Goal: Navigation & Orientation: Find specific page/section

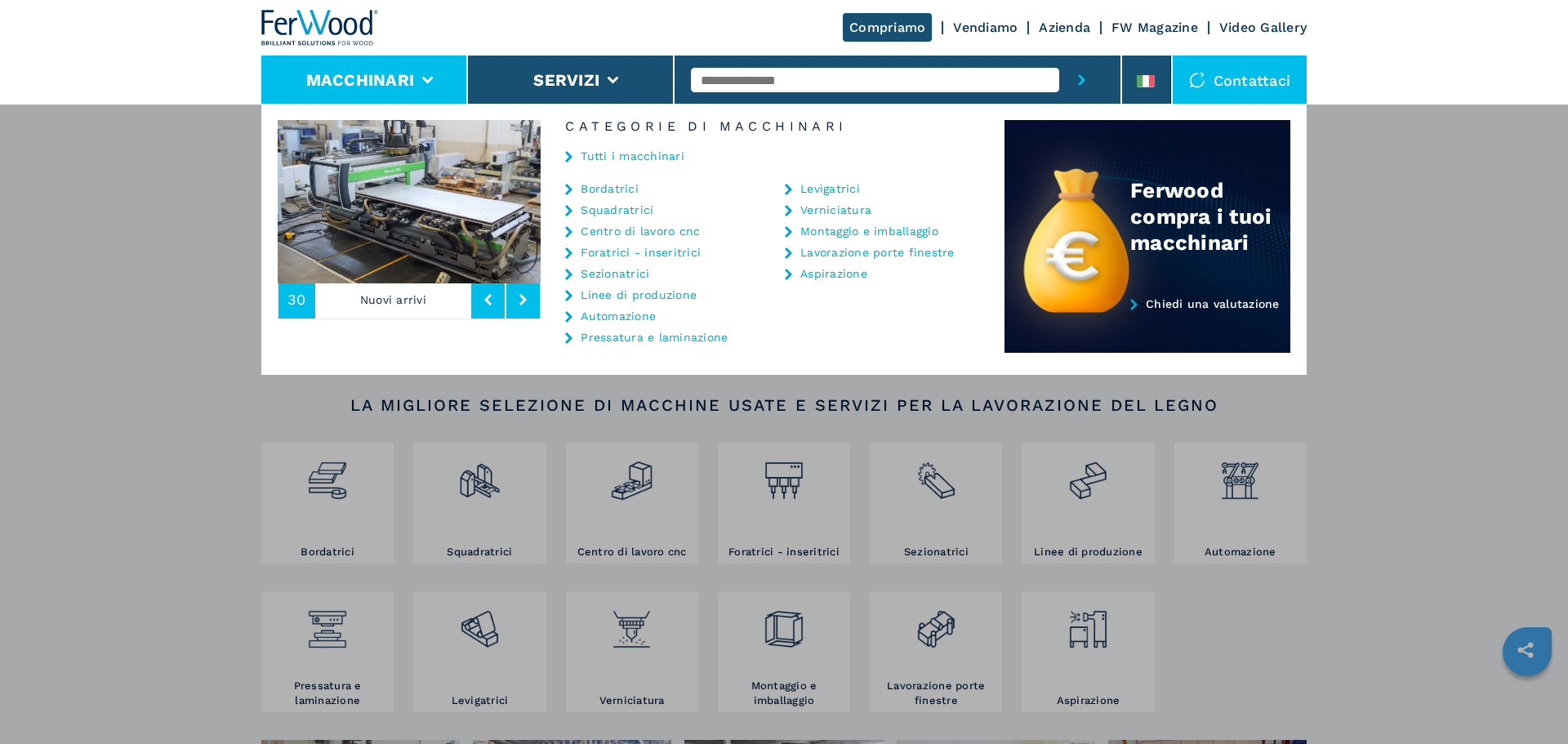
click at [620, 151] on link "Tutti i macchinari" at bounding box center [633, 156] width 103 height 12
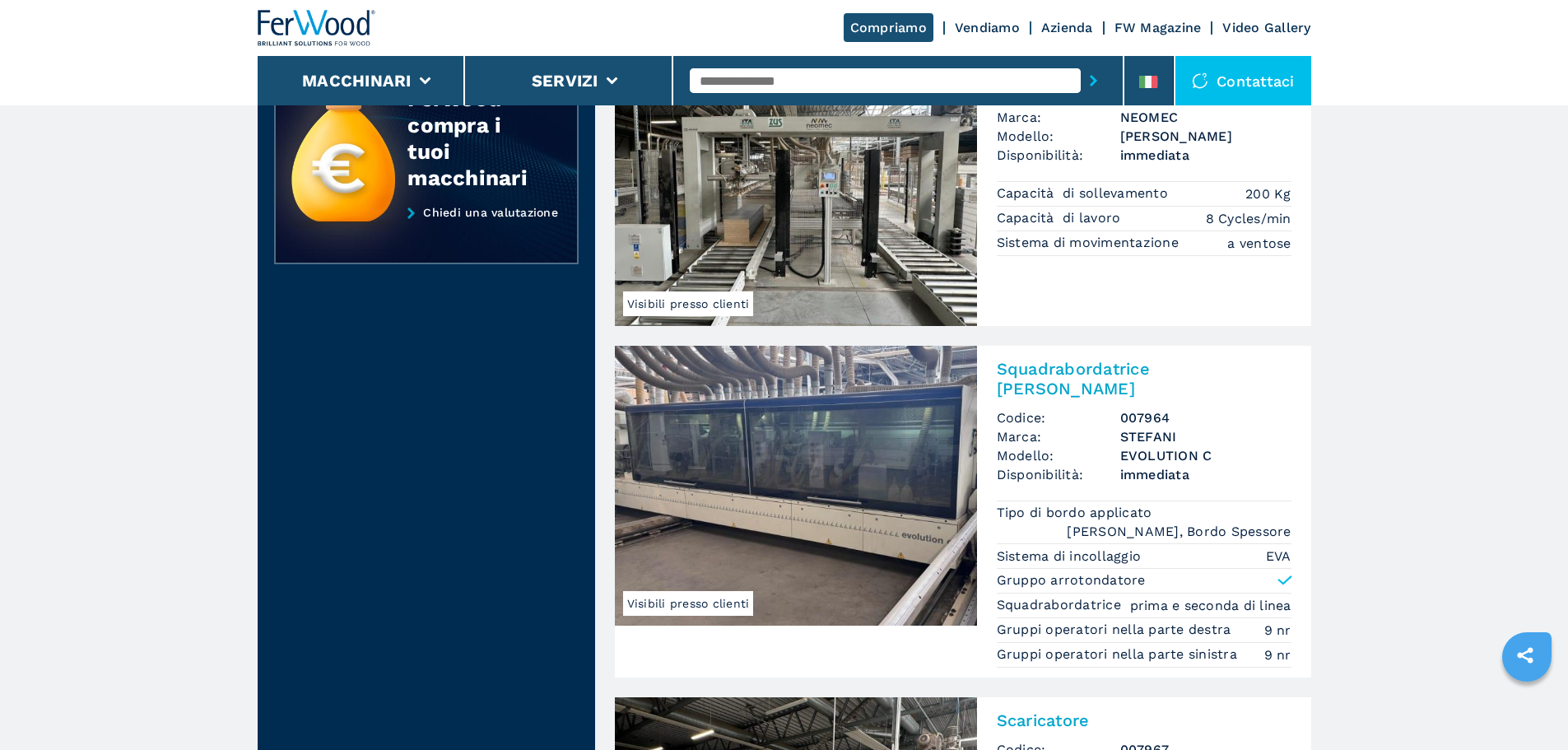
scroll to position [329, 0]
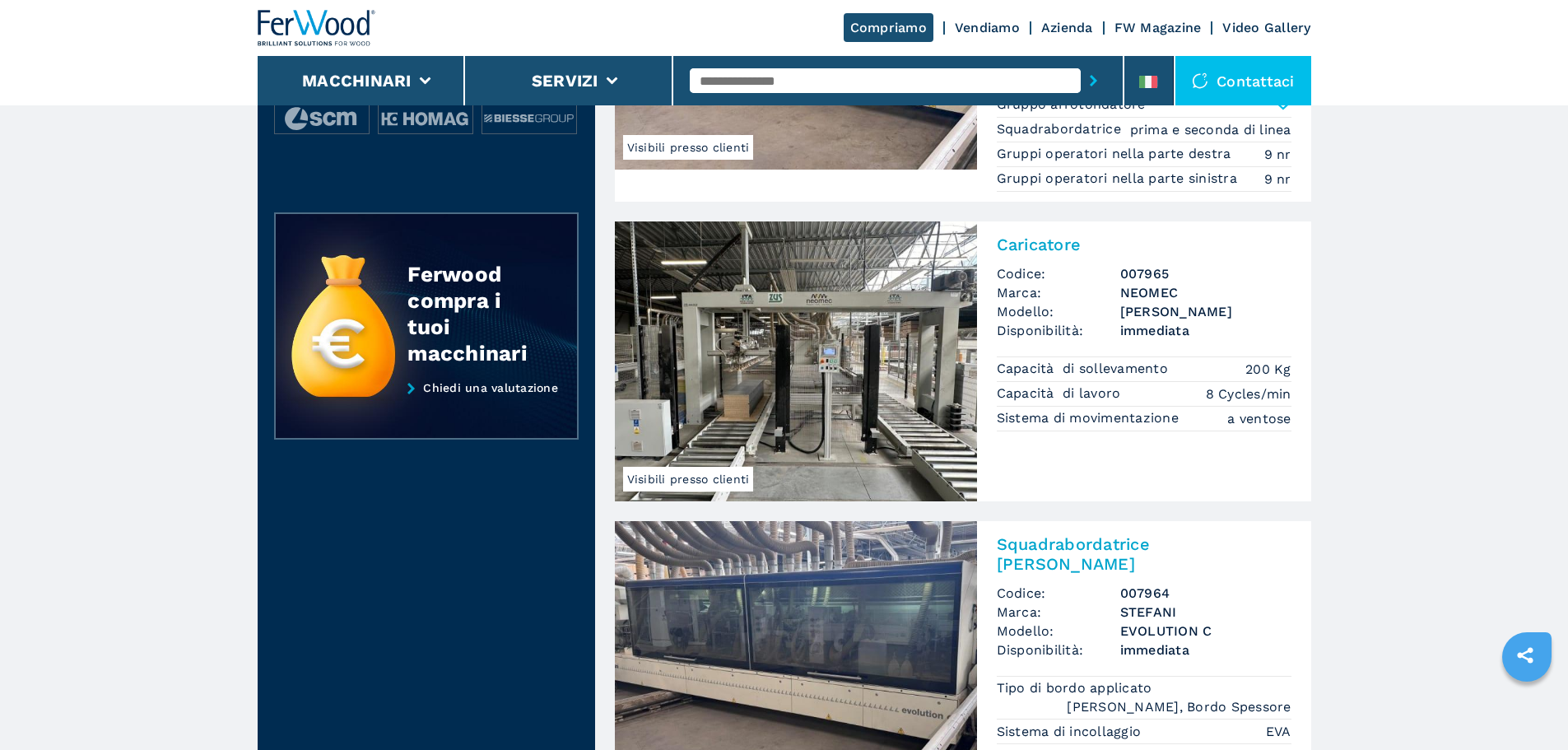
click at [987, 29] on link "Vendiamo" at bounding box center [987, 27] width 65 height 16
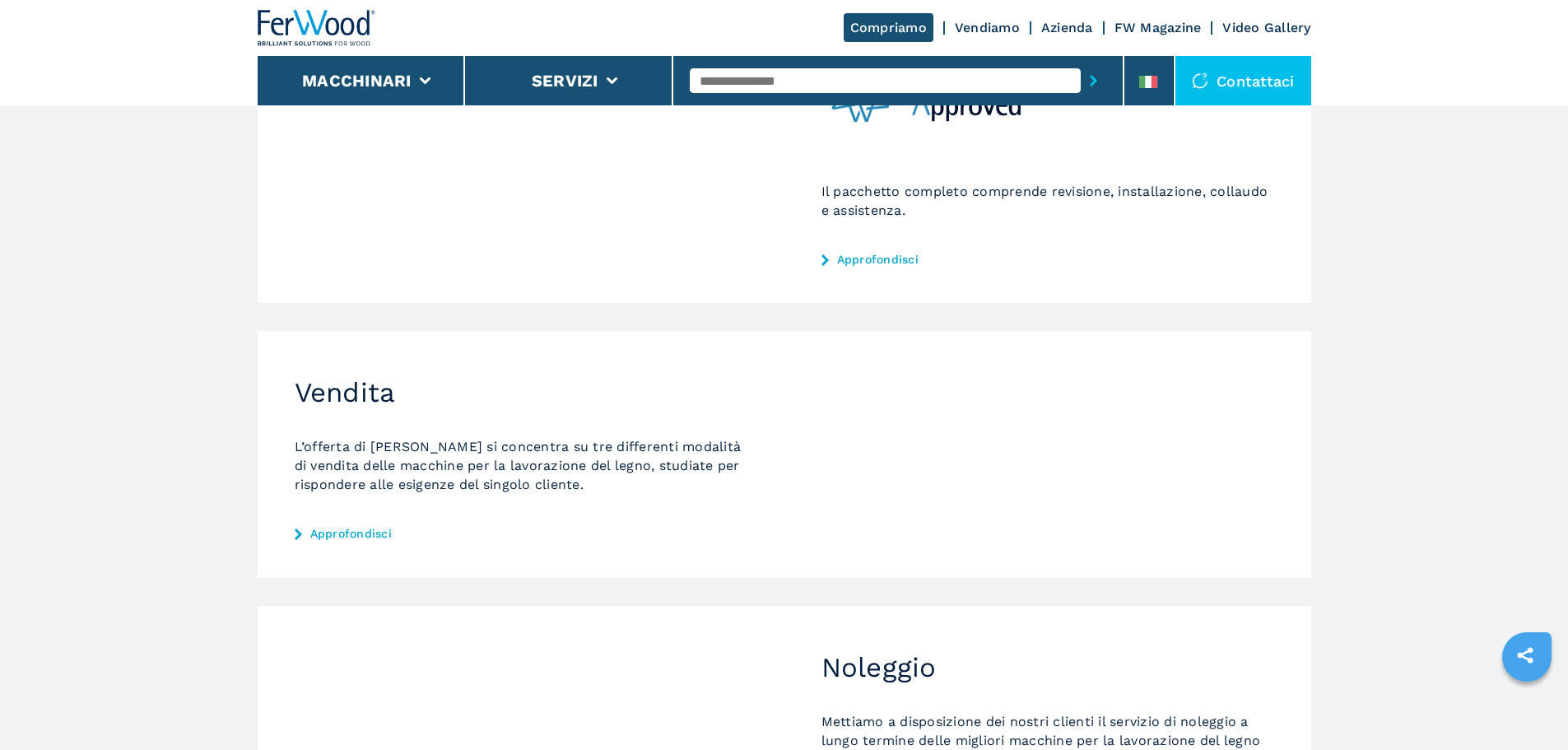
scroll to position [329, 0]
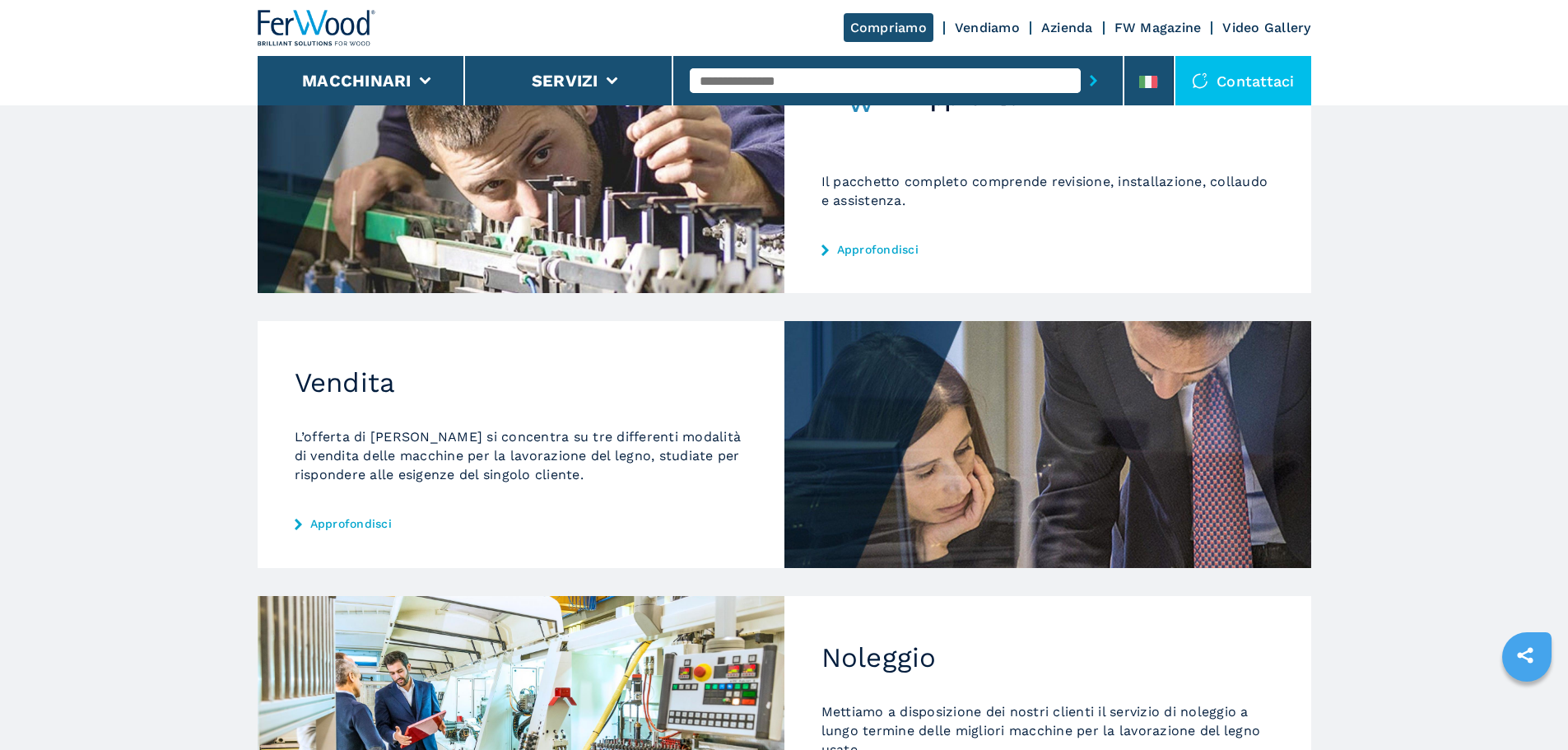
click at [360, 515] on div "Vendita L’offerta di [PERSON_NAME] si concentra su tre differenti modalità di v…" at bounding box center [521, 443] width 527 height 246
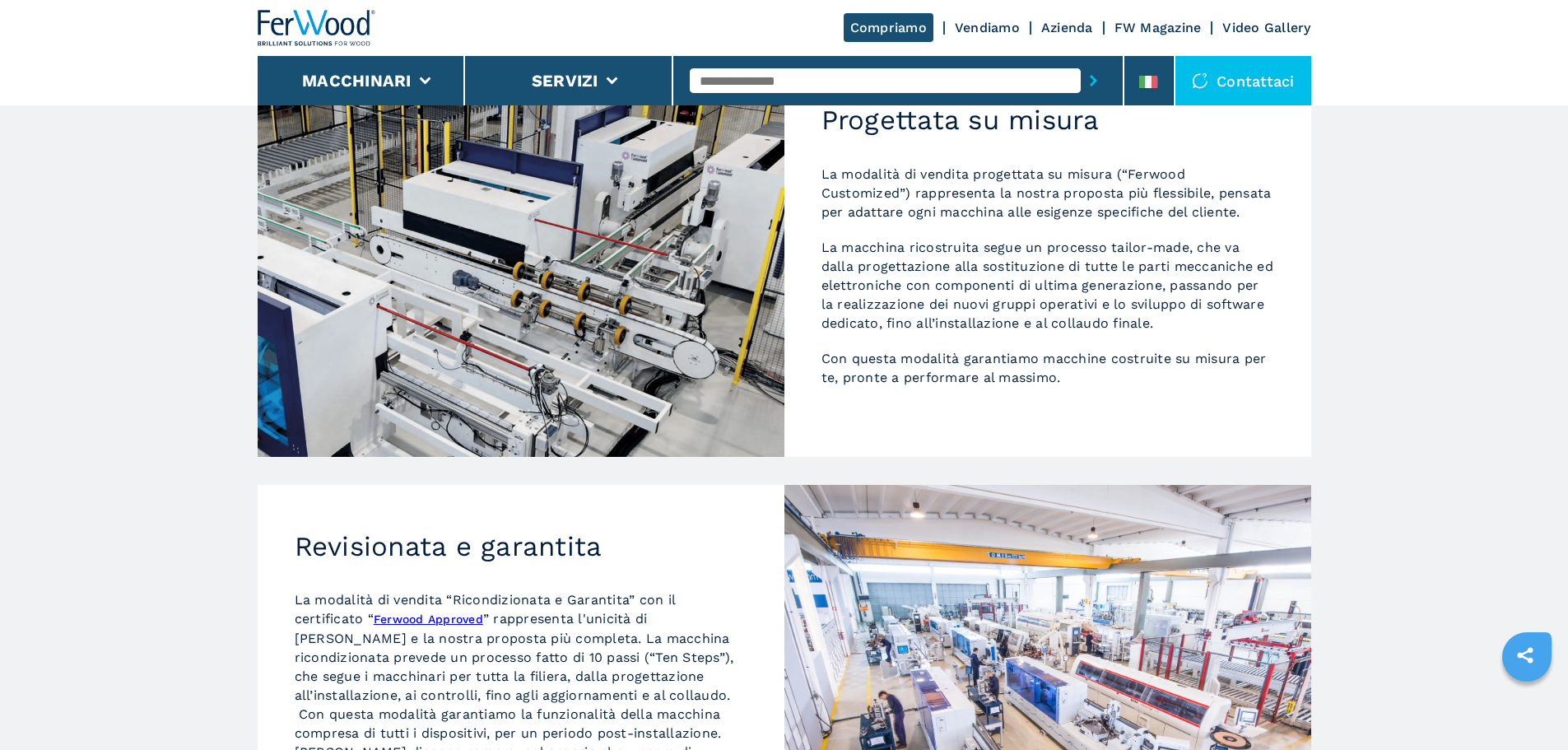
scroll to position [121, 0]
